Goal: Communication & Community: Share content

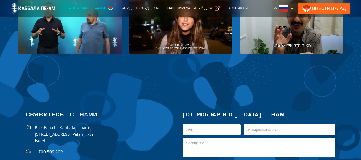
scroll to position [1077, 0]
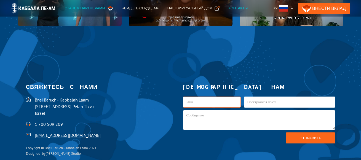
click at [198, 98] on input "kab1-Russian" at bounding box center [212, 101] width 58 height 11
type input "н"
type input "НАЖЕДАА"
click at [262, 103] on input "kab1-Russian" at bounding box center [289, 101] width 91 height 11
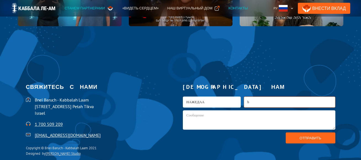
type input "baevanadejda@gmail.com"
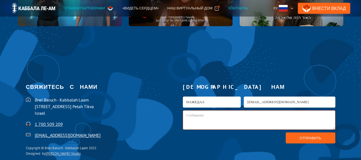
click at [202, 117] on textarea "kab1-Russian" at bounding box center [259, 119] width 152 height 19
click at [201, 117] on textarea "kab1-Russian" at bounding box center [259, 119] width 152 height 19
type textarea "ВМЕСТЕ И НАВСЕГДА"
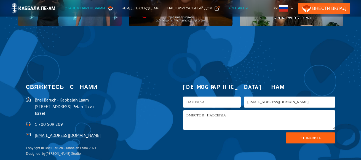
click at [321, 136] on input "Отправить" at bounding box center [310, 137] width 50 height 11
type input "Пожалуйста подождите..."
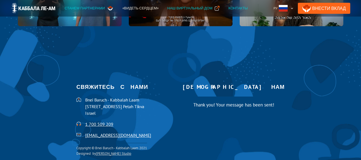
click at [178, 7] on div "Наш виртуальный дом" at bounding box center [189, 9] width 45 height 6
click at [176, 7] on div "Наш виртуальный дом" at bounding box center [189, 9] width 45 height 6
click at [44, 8] on img at bounding box center [33, 8] width 45 height 11
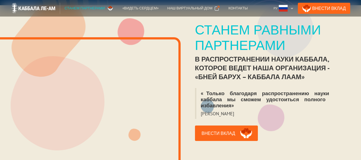
scroll to position [83, 0]
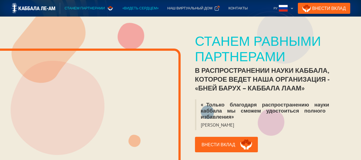
click at [145, 7] on div "«Видеть сердцем»" at bounding box center [140, 9] width 36 height 6
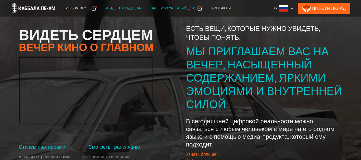
click at [179, 7] on div "Наш Виртуальный дом" at bounding box center [172, 9] width 45 height 6
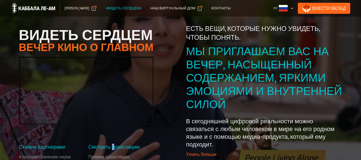
drag, startPoint x: 102, startPoint y: 137, endPoint x: 103, endPoint y: 147, distance: 10.5
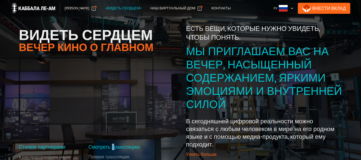
click at [103, 147] on div "Видеть сердцем Вечер кино о главном [DATE] | [DATE] 16:30 00 Дней : 00 Часов : …" at bounding box center [86, 113] width 134 height 183
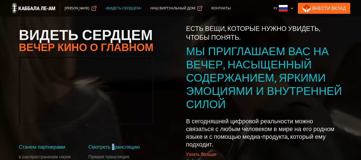
click at [103, 147] on div "Смотреть трансляцию" at bounding box center [120, 147] width 65 height 6
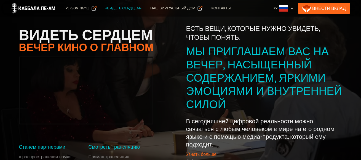
click at [103, 147] on div "Смотреть трансляцию" at bounding box center [120, 147] width 65 height 6
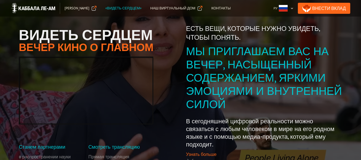
click at [106, 48] on h2 "Вечер кино о главном" at bounding box center [86, 47] width 134 height 10
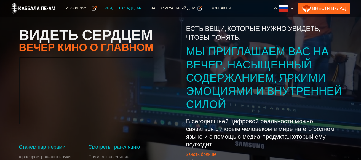
click at [106, 48] on h2 "Вечер кино о главном" at bounding box center [86, 47] width 134 height 10
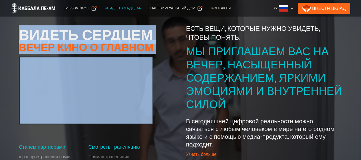
drag, startPoint x: 106, startPoint y: 48, endPoint x: 182, endPoint y: -2, distance: 91.5
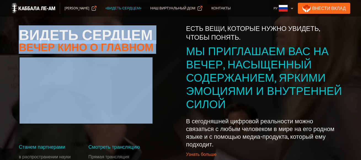
click at [182, 0] on html "Станем Партнёрами «Видеть сердцем» Наш Виртуальный дом Контакты Внести Вклад Ру…" at bounding box center [180, 80] width 361 height 160
